Goal: Task Accomplishment & Management: Manage account settings

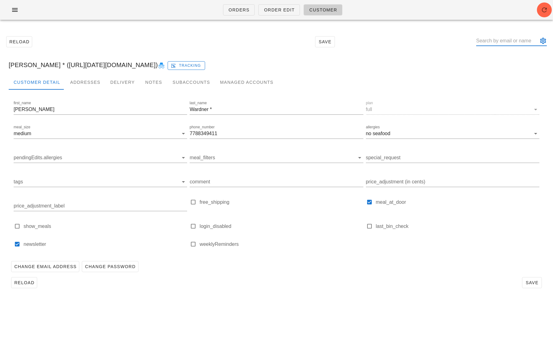
click at [500, 42] on input "text" at bounding box center [507, 41] width 62 height 10
type input "[EMAIL_ADDRESS][DOMAIN_NAME]"
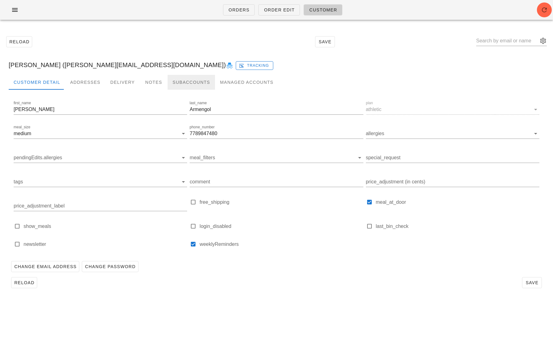
click at [176, 83] on div "Subaccounts" at bounding box center [190, 82] width 47 height 15
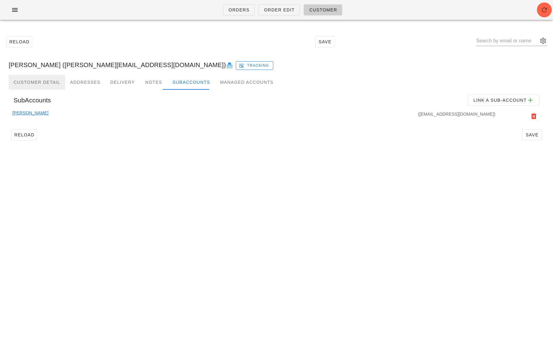
click at [48, 85] on div "Customer Detail" at bounding box center [37, 82] width 56 height 15
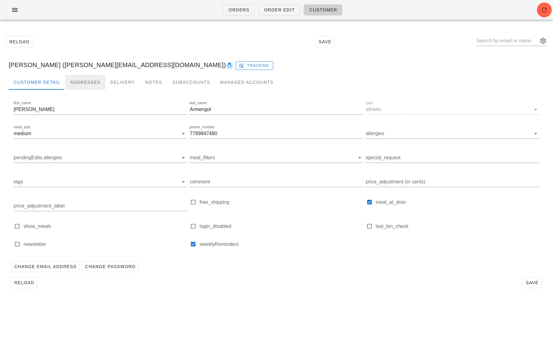
click at [86, 82] on div "Addresses" at bounding box center [85, 82] width 40 height 15
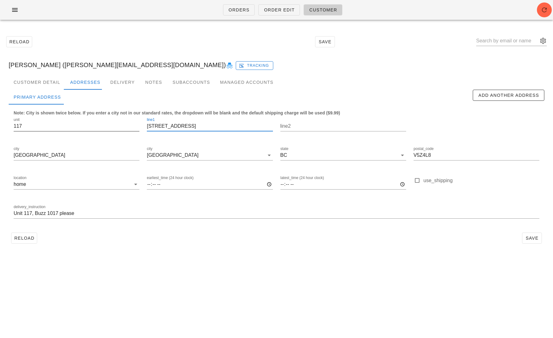
drag, startPoint x: 208, startPoint y: 128, endPoint x: 130, endPoint y: 128, distance: 77.7
click at [130, 128] on div "unit 117 line1 525 [GEOGRAPHIC_DATA] line2 city [GEOGRAPHIC_DATA] [GEOGRAPHIC_D…" at bounding box center [276, 171] width 533 height 116
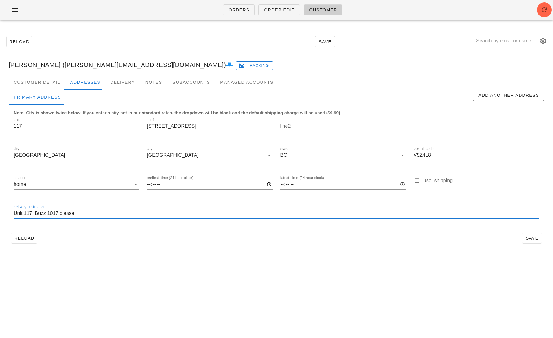
drag, startPoint x: 76, startPoint y: 215, endPoint x: 1, endPoint y: 215, distance: 74.6
click at [1, 215] on div "Reload Save [PERSON_NAME] ([EMAIL_ADDRESS][DOMAIN_NAME]) Tracking Customer Deta…" at bounding box center [276, 140] width 553 height 230
click at [244, 288] on div "Orders Order Edit Customer Reload Save [PERSON_NAME] ([PERSON_NAME][EMAIL_ADDRE…" at bounding box center [276, 169] width 553 height 338
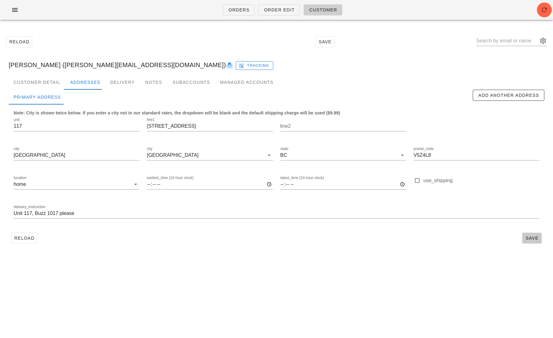
click at [529, 236] on span "Save" at bounding box center [531, 238] width 14 height 5
click at [50, 78] on div "Customer Detail" at bounding box center [37, 82] width 56 height 15
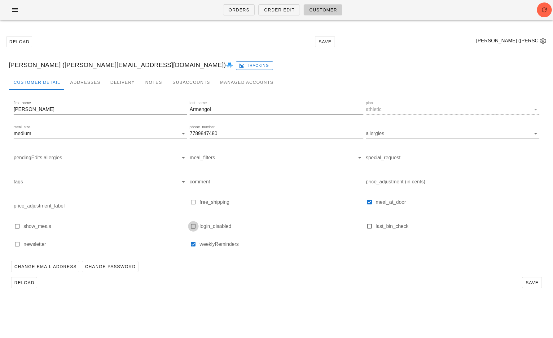
click at [194, 226] on div at bounding box center [193, 226] width 9 height 9
checkbox input "true"
click at [530, 282] on span "Save" at bounding box center [531, 283] width 14 height 5
drag, startPoint x: 146, startPoint y: 66, endPoint x: 65, endPoint y: 66, distance: 81.1
click at [65, 66] on div "[PERSON_NAME] ([PERSON_NAME][EMAIL_ADDRESS][DOMAIN_NAME]) Tracking" at bounding box center [276, 65] width 545 height 20
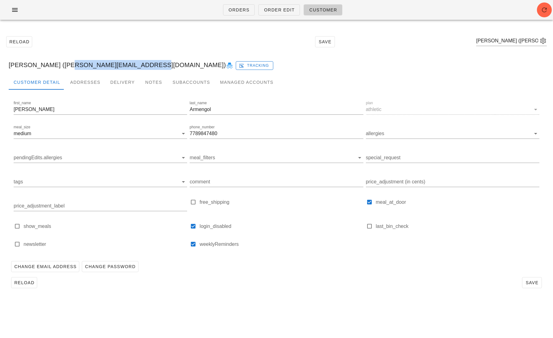
copy div "[EMAIL_ADDRESS][DOMAIN_NAME]"
type input "[PERSON_NAME] ([PERSON_NAME][EMAIL_ADDRESS][DOMAIN_NAME])"
click at [226, 66] on icon at bounding box center [229, 65] width 7 height 7
click at [269, 11] on span "Order Edit" at bounding box center [278, 9] width 31 height 5
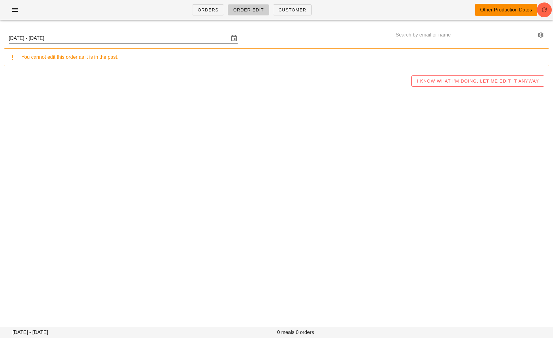
type input "[PERSON_NAME] * ([URL][DATE][DOMAIN_NAME])"
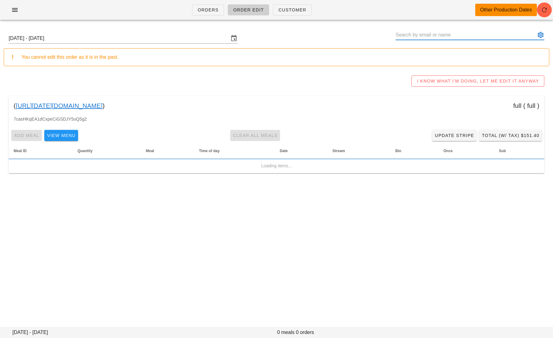
click at [442, 33] on input "text" at bounding box center [465, 35] width 140 height 10
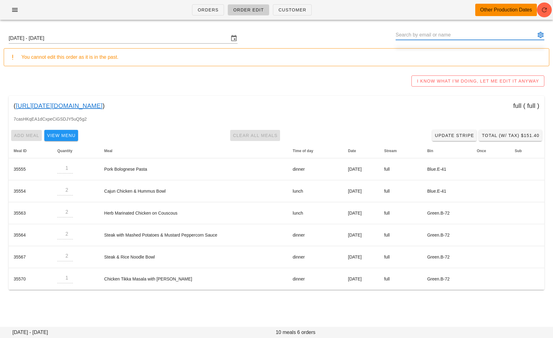
paste input "[EMAIL_ADDRESS][DOMAIN_NAME]"
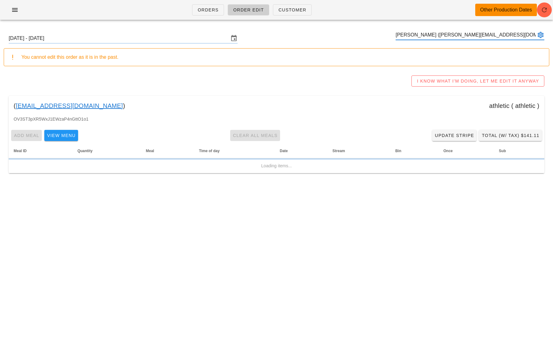
type input "[PERSON_NAME] ([PERSON_NAME][EMAIL_ADDRESS][DOMAIN_NAME])"
click at [121, 39] on input "[DATE] - [DATE]" at bounding box center [119, 38] width 220 height 10
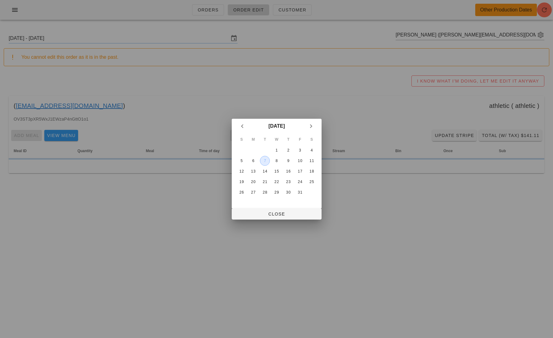
click at [264, 160] on div "7" at bounding box center [264, 161] width 9 height 4
click at [274, 214] on span "Close" at bounding box center [277, 214] width 80 height 5
type input "[DATE] - [DATE]"
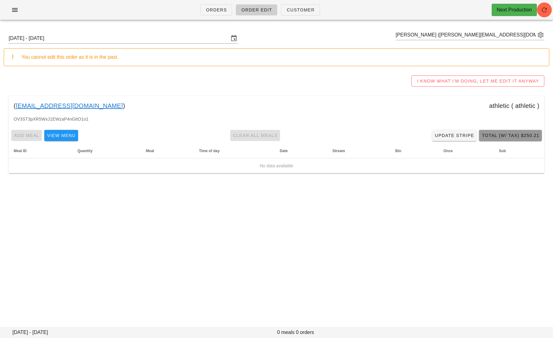
click at [495, 136] on span "Total (w/ Tax) $250.21" at bounding box center [510, 135] width 58 height 5
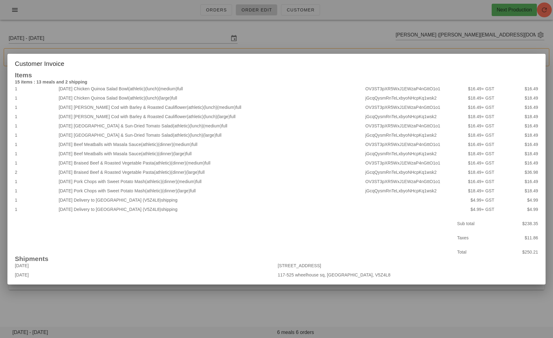
click at [195, 298] on div at bounding box center [276, 169] width 553 height 338
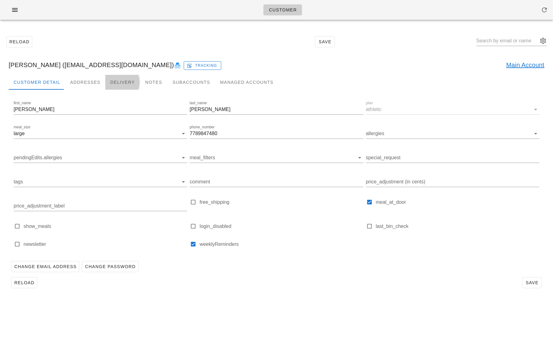
click at [105, 81] on div "Delivery" at bounding box center [122, 82] width 34 height 15
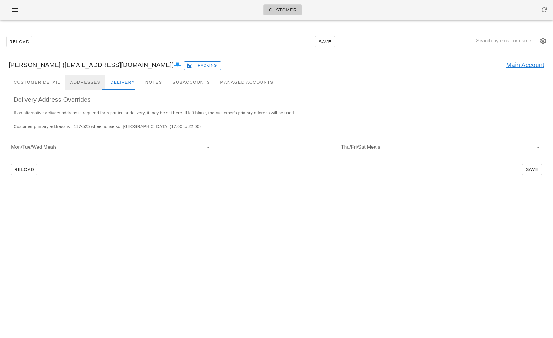
click at [89, 81] on div "Addresses" at bounding box center [85, 82] width 40 height 15
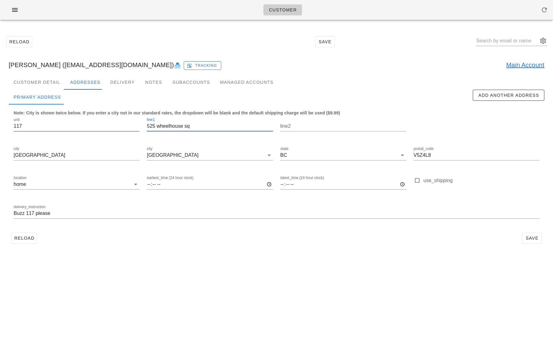
drag, startPoint x: 194, startPoint y: 126, endPoint x: 130, endPoint y: 127, distance: 63.8
click at [132, 126] on div "unit 117 line1 525 wheelhouse sq line2 city Vancouver city Vancouver state BC p…" at bounding box center [276, 171] width 533 height 116
paste input "Wheelhouse Square"
type input "[STREET_ADDRESS]"
drag, startPoint x: 72, startPoint y: 212, endPoint x: 0, endPoint y: 212, distance: 71.5
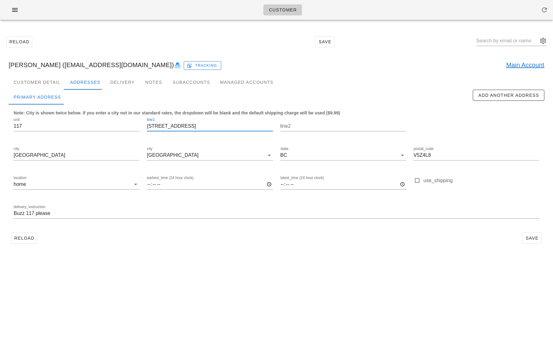
click at [0, 212] on div "Reload Save Daniel Klassen (danielklassen_13@hotmail.com) Tracking Main Account…" at bounding box center [276, 140] width 553 height 230
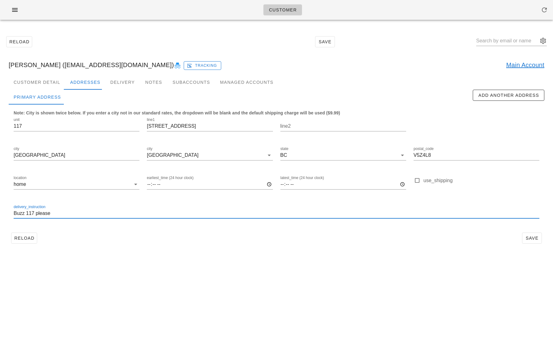
paste input "Unit 117, Buzz 10"
type input "Unit 117, Buzz 1017 please"
click at [529, 238] on span "Save" at bounding box center [531, 238] width 14 height 5
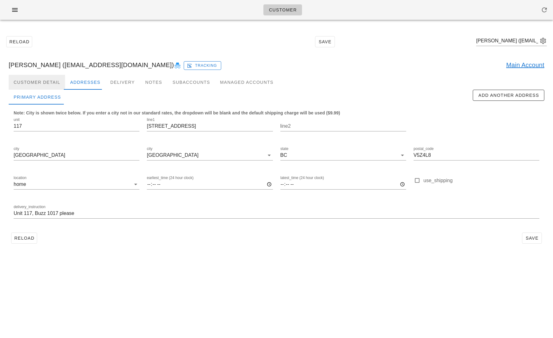
click at [41, 79] on div "Customer Detail" at bounding box center [37, 82] width 56 height 15
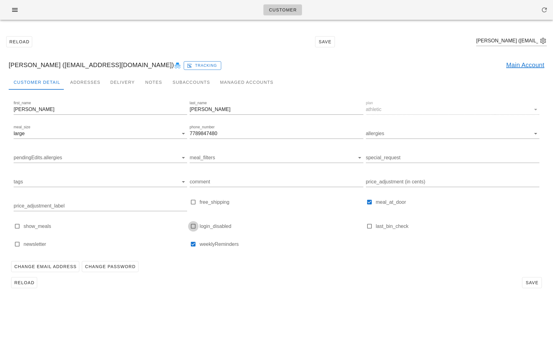
click at [195, 223] on div at bounding box center [193, 226] width 9 height 9
checkbox input "true"
click at [532, 283] on span "Save" at bounding box center [531, 283] width 14 height 5
